Goal: Information Seeking & Learning: Get advice/opinions

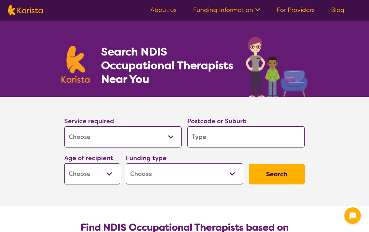
select select "[MEDICAL_DATA]"
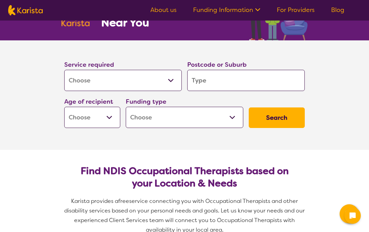
scroll to position [56, 0]
click at [110, 119] on select "Early Childhood - 0 to 9 Child - 10 to 11 Adolescent - 12 to 17 Adult - 18 to 6…" at bounding box center [92, 117] width 56 height 21
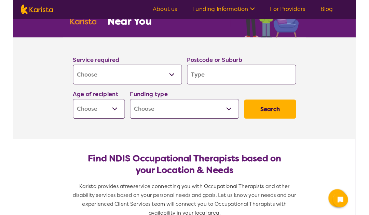
scroll to position [56, 0]
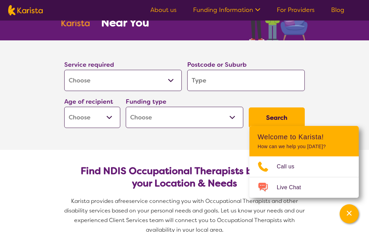
click at [116, 116] on select "Early Childhood - 0 to 9 Child - 10 to 11 Adolescent - 12 to 17 Adult - 18 to 6…" at bounding box center [92, 117] width 56 height 21
select select "AD"
click at [170, 81] on select "Allied Health Assistant Assessment ([MEDICAL_DATA] or [MEDICAL_DATA]) Behaviour…" at bounding box center [123, 80] width 118 height 21
click at [305, 48] on section "Service required Allied Health Assistant Assessment ([MEDICAL_DATA] or [MEDICAL…" at bounding box center [184, 85] width 263 height 90
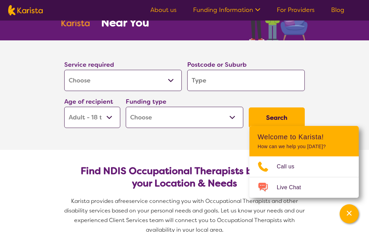
click at [111, 117] on select "Early Childhood - 0 to 9 Child - 10 to 11 Adolescent - 12 to 17 Adult - 18 to 6…" at bounding box center [92, 117] width 56 height 21
click at [245, 79] on input "search" at bounding box center [246, 80] width 118 height 21
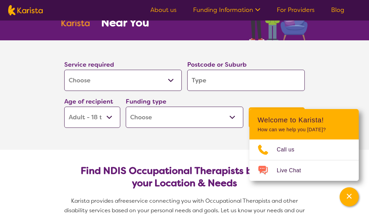
type input "4"
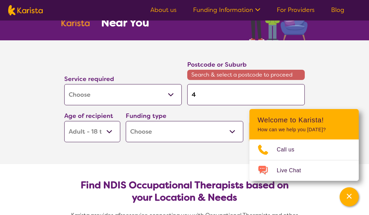
type input "46"
type input "465"
type input "4655"
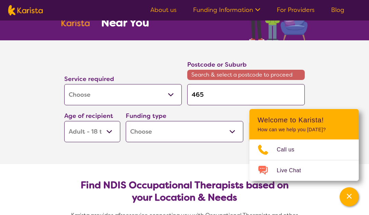
type input "4655"
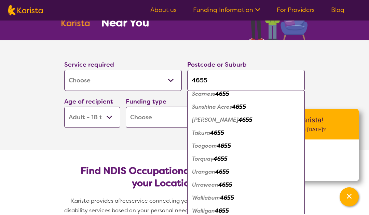
scroll to position [197, 0]
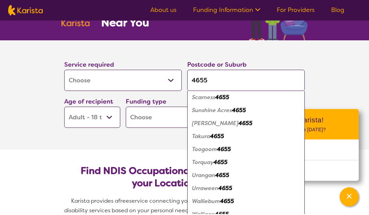
type input "4655"
click at [236, 110] on em "4655" at bounding box center [239, 110] width 14 height 7
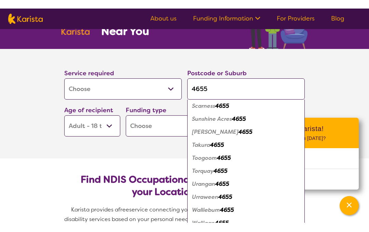
scroll to position [0, 0]
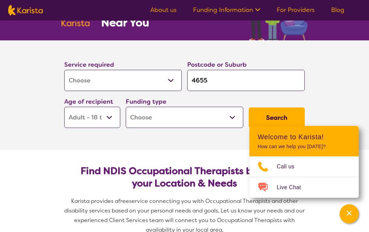
click at [232, 119] on select "Home Care Package (HCP) National Disability Insurance Scheme (NDIS) I don't know" at bounding box center [185, 117] width 118 height 21
select select "NDIS"
click at [292, 111] on button "Search" at bounding box center [277, 117] width 56 height 21
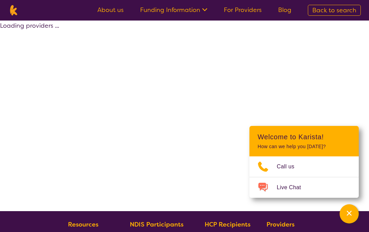
select select "by_score"
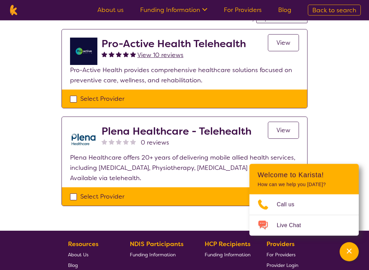
scroll to position [59, 0]
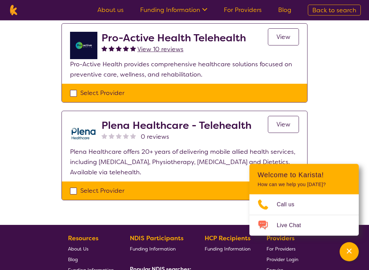
click at [199, 204] on div "Select one or more providers 1 - 2 of 2 providers for [MEDICAL_DATA] , Adult - …" at bounding box center [184, 93] width 369 height 264
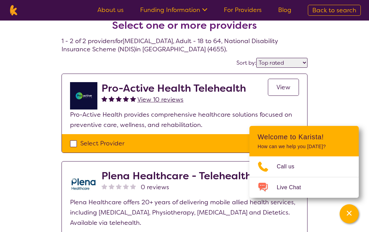
scroll to position [0, 0]
